Goal: Task Accomplishment & Management: Manage account settings

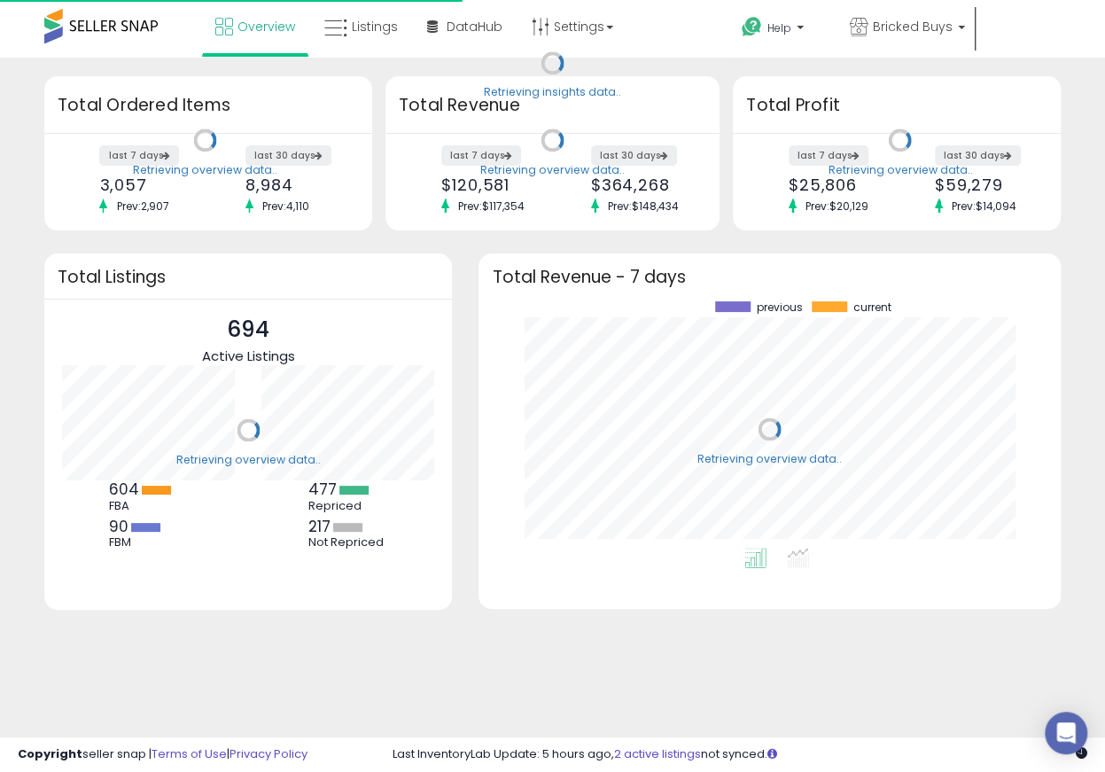
scroll to position [246, 546]
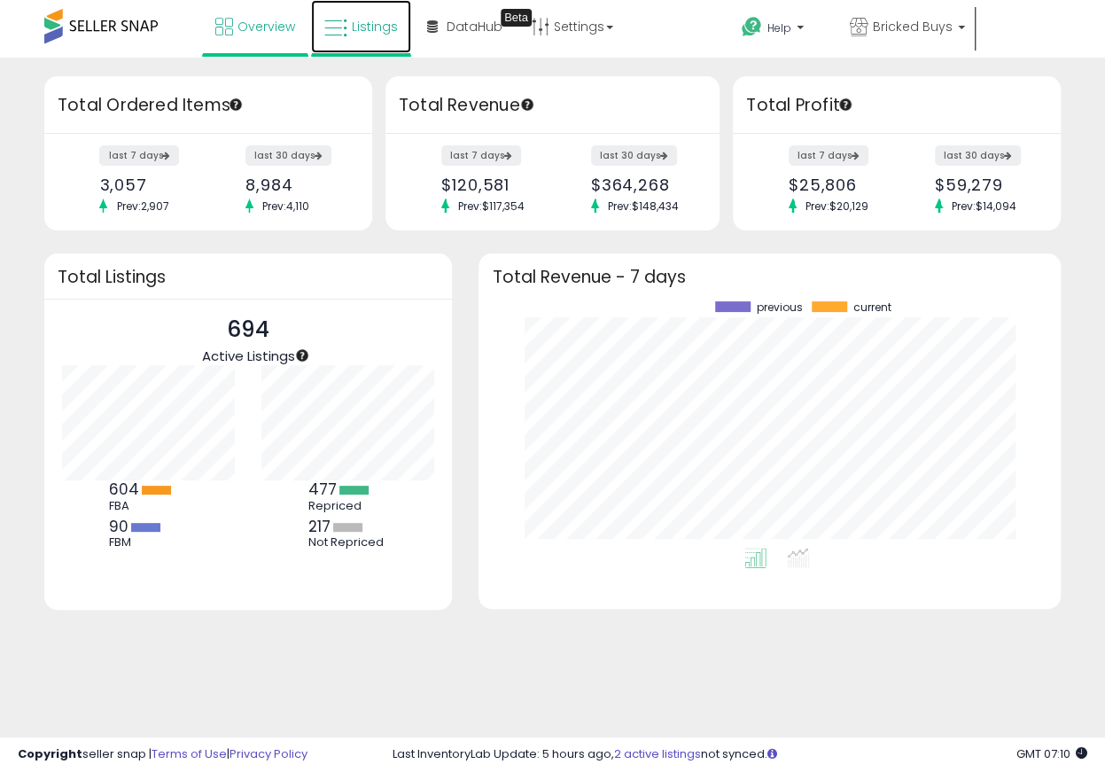
click at [381, 22] on span "Listings" at bounding box center [375, 27] width 46 height 18
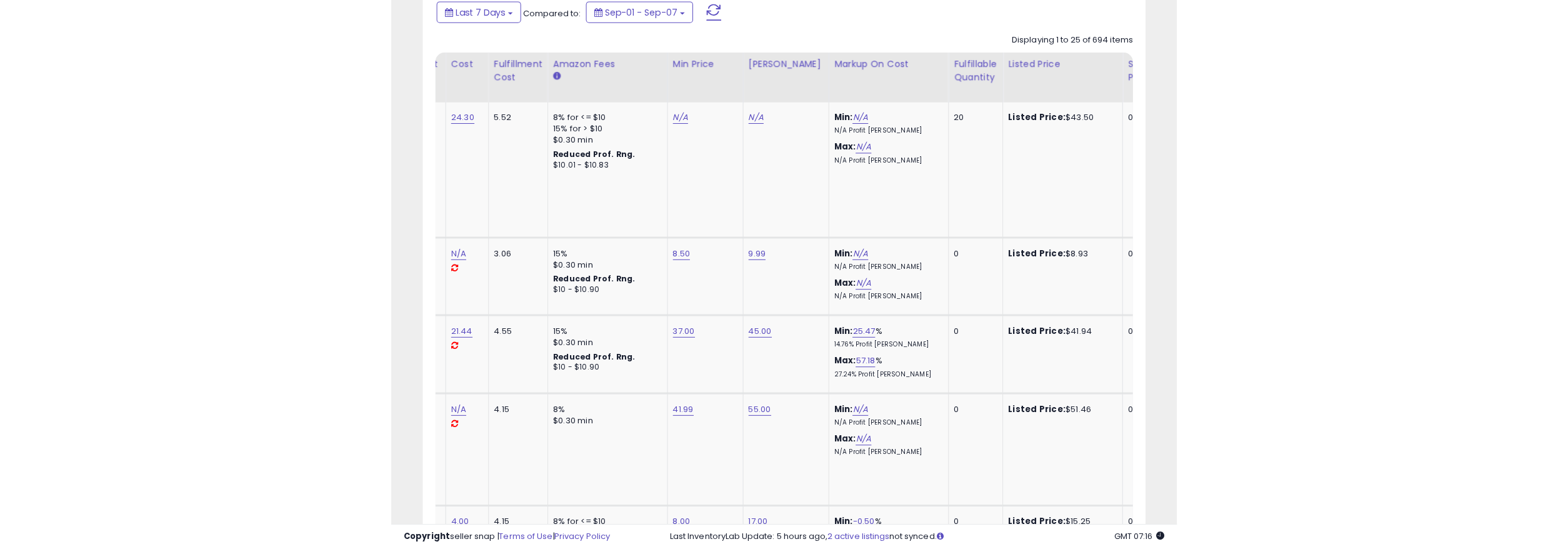
scroll to position [0, 384]
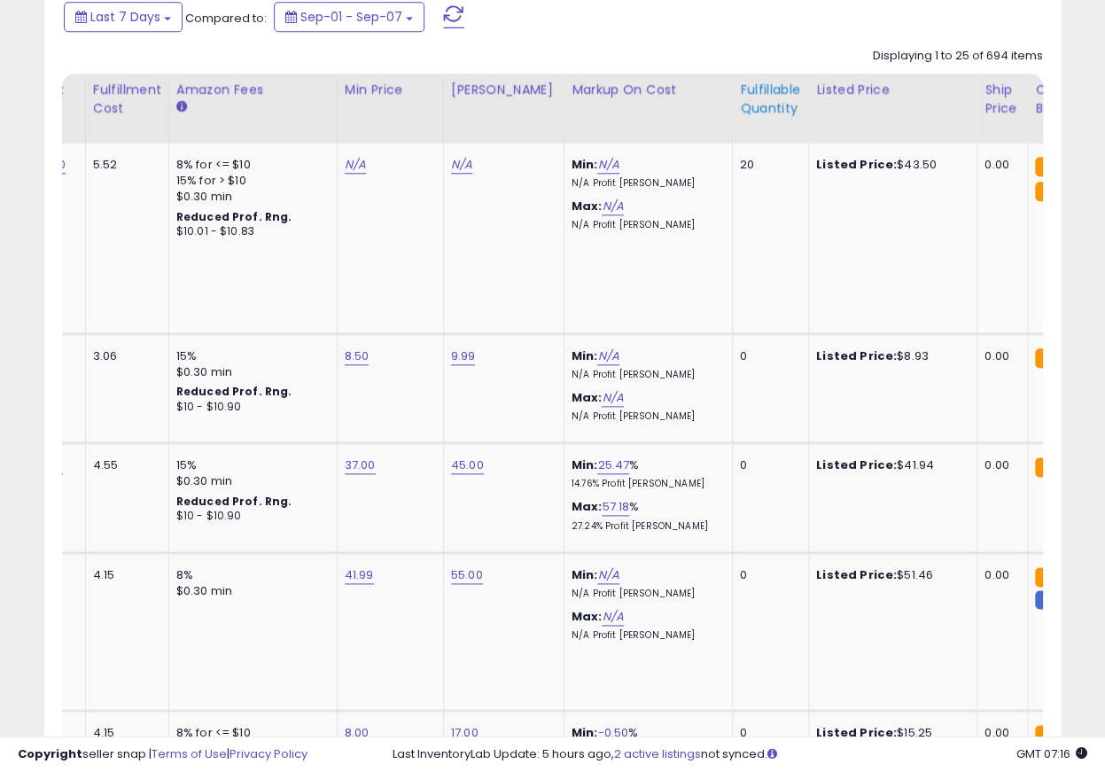
click at [739, 77] on th "Fulfillable Quantity" at bounding box center [770, 109] width 76 height 70
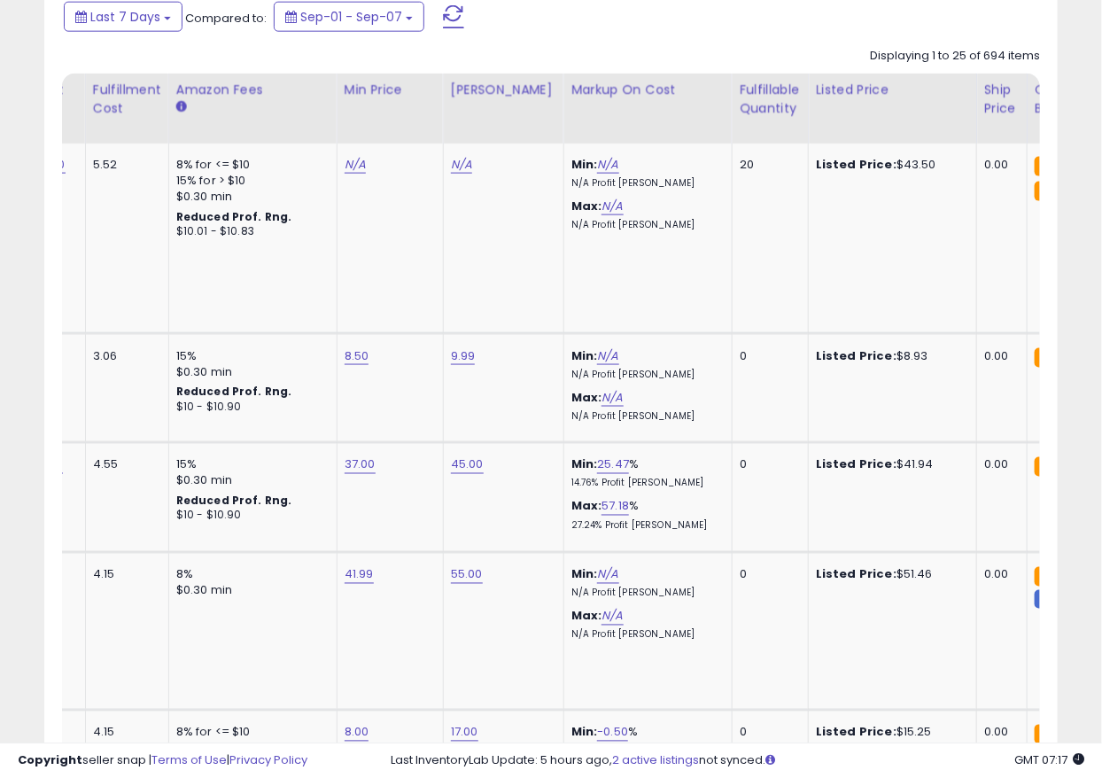
scroll to position [885466, 885243]
click at [749, 100] on div "Fulfillable Quantity" at bounding box center [770, 99] width 61 height 37
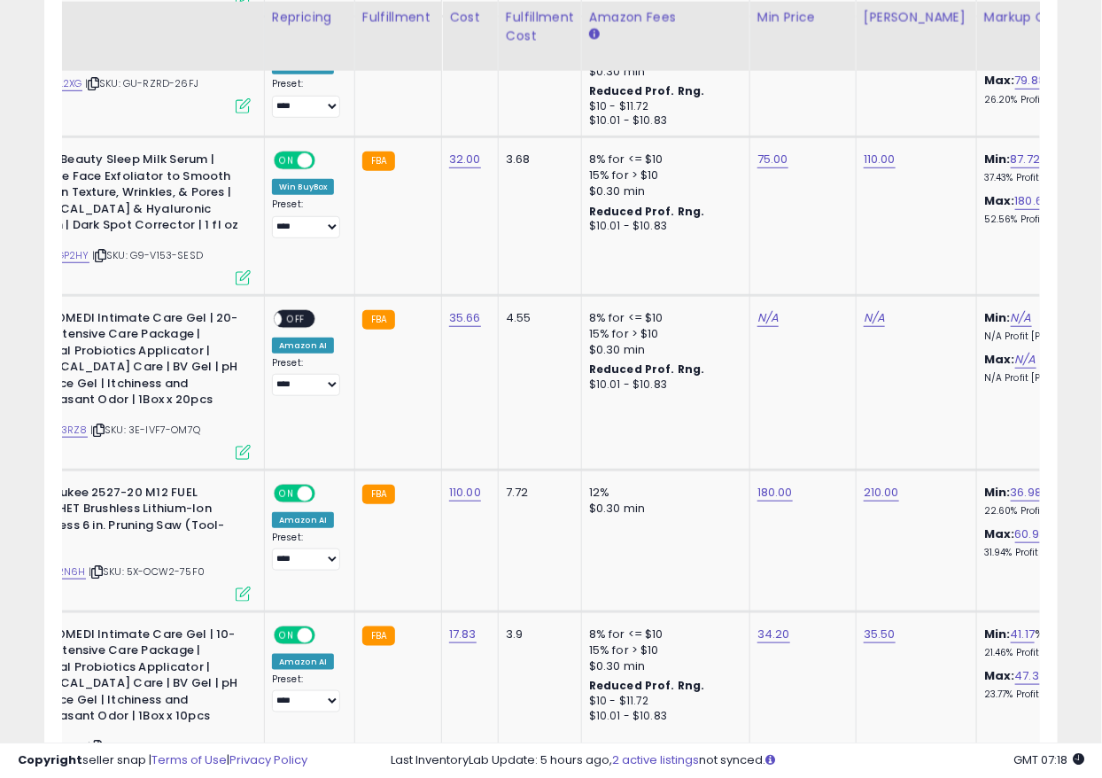
scroll to position [0, 174]
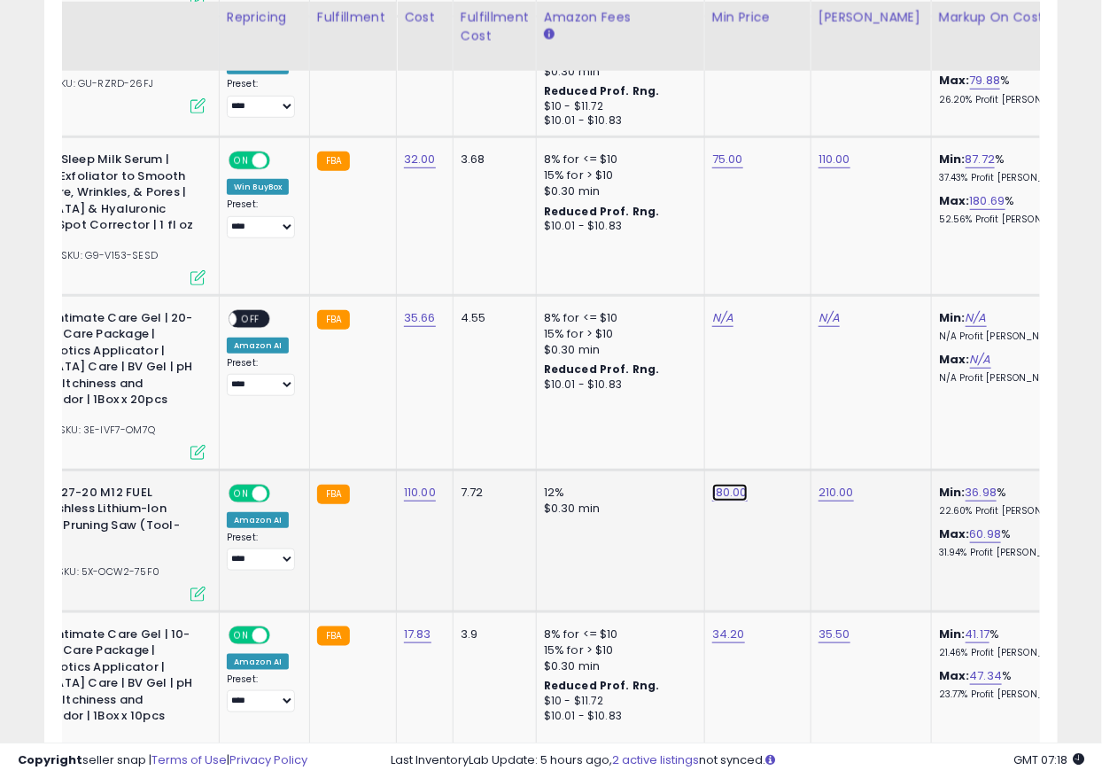
click at [721, 484] on link "180.00" at bounding box center [729, 493] width 35 height 18
drag, startPoint x: 617, startPoint y: 398, endPoint x: 520, endPoint y: 397, distance: 96.6
type input "***"
click at [782, 393] on icon "submit" at bounding box center [777, 393] width 11 height 11
